Goal: Transaction & Acquisition: Purchase product/service

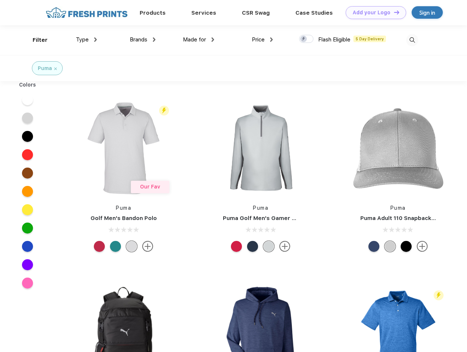
click at [373, 12] on link "Add your Logo Design Tool" at bounding box center [375, 12] width 60 height 13
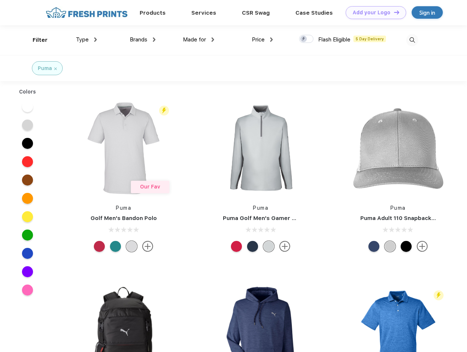
click at [0, 0] on div "Design Tool" at bounding box center [0, 0] width 0 height 0
click at [393, 12] on link "Add your Logo Design Tool" at bounding box center [375, 12] width 60 height 13
click at [35, 40] on div "Filter" at bounding box center [40, 40] width 15 height 8
click at [86, 40] on span "Type" at bounding box center [82, 39] width 13 height 7
click at [143, 40] on span "Brands" at bounding box center [139, 39] width 18 height 7
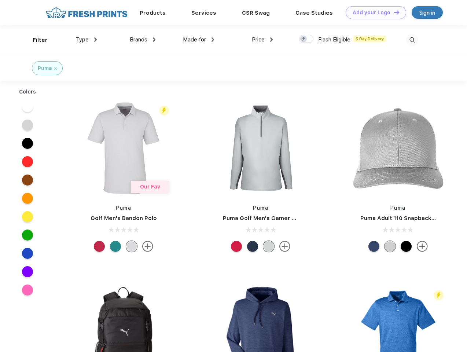
click at [199, 40] on span "Made for" at bounding box center [194, 39] width 23 height 7
click at [262, 40] on span "Price" at bounding box center [258, 39] width 13 height 7
click at [306, 39] on div at bounding box center [306, 39] width 14 height 8
click at [304, 39] on input "checkbox" at bounding box center [301, 36] width 5 height 5
click at [412, 40] on img at bounding box center [412, 40] width 12 height 12
